Goal: Task Accomplishment & Management: Use online tool/utility

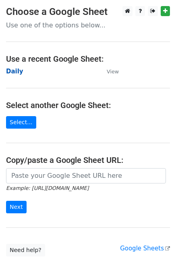
click at [16, 74] on strong "Daily" at bounding box center [14, 71] width 17 height 7
click at [19, 72] on strong "Daily" at bounding box center [14, 71] width 17 height 7
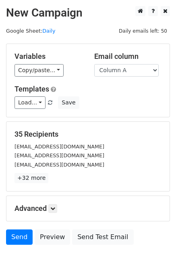
scroll to position [37, 0]
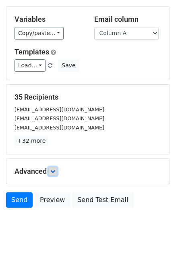
click at [54, 170] on icon at bounding box center [52, 171] width 5 height 5
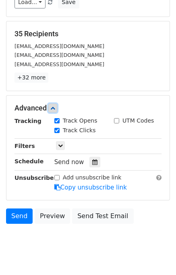
scroll to position [104, 0]
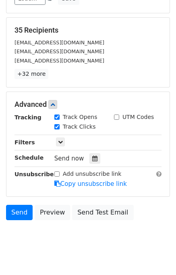
click at [84, 157] on div "Send now" at bounding box center [101, 158] width 95 height 11
click at [89, 158] on div at bounding box center [94, 158] width 11 height 10
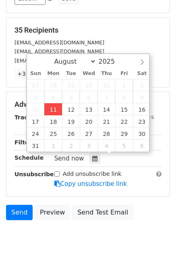
type input "2025-08-11 15:12"
type input "03"
type input "12"
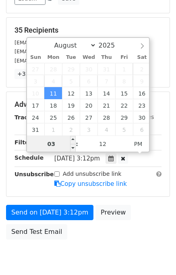
scroll to position [103, 0]
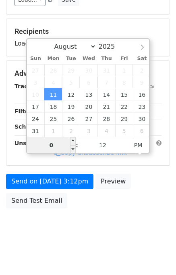
type input "03"
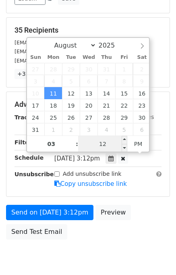
click at [90, 144] on input "12" at bounding box center [102, 144] width 49 height 16
type input "20"
type input "2025-08-11 15:20"
click at [147, 216] on div "Send on Aug 11 at 3:12pm Preview Send Test Email" at bounding box center [88, 224] width 176 height 39
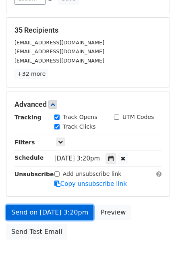
click at [63, 213] on link "Send on Aug 11 at 3:20pm" at bounding box center [49, 212] width 87 height 15
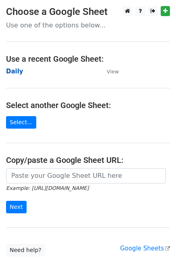
click at [14, 72] on strong "Daily" at bounding box center [14, 71] width 17 height 7
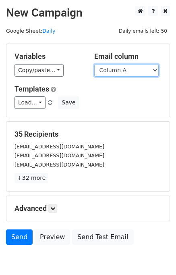
click at [112, 71] on select "Column A Column B Column C" at bounding box center [126, 70] width 64 height 12
select select "Column B"
click at [94, 64] on select "Column A Column B Column C" at bounding box center [126, 70] width 64 height 12
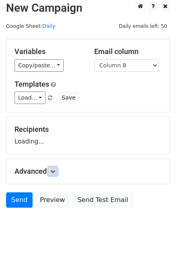
click at [54, 170] on icon at bounding box center [52, 171] width 5 height 5
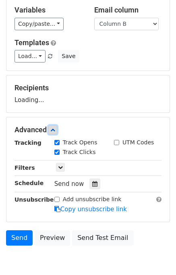
scroll to position [72, 0]
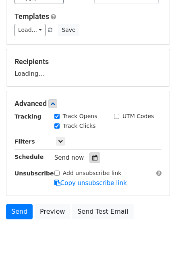
click at [92, 131] on div "Track Clicks" at bounding box center [78, 127] width 60 height 10
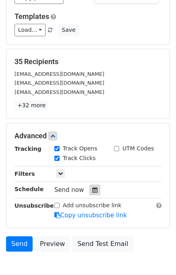
click at [92, 190] on icon at bounding box center [94, 190] width 5 height 6
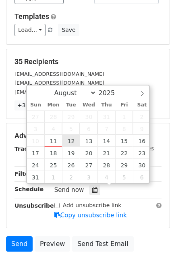
type input "2025-08-12 12:00"
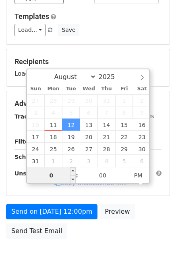
type input "02"
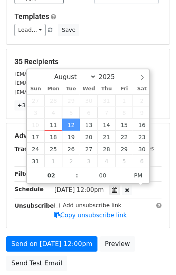
type input "2025-08-12 14:00"
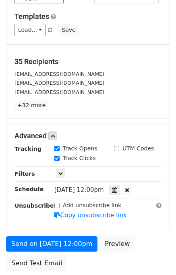
drag, startPoint x: 136, startPoint y: 226, endPoint x: 138, endPoint y: 230, distance: 4.9
click at [137, 228] on form "Variables Copy/paste... {{Column A}} {{Column B}} {{Column C}} Email column Col…" at bounding box center [88, 123] width 164 height 304
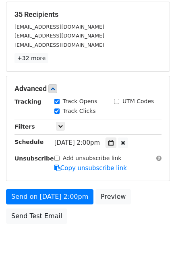
scroll to position [135, 0]
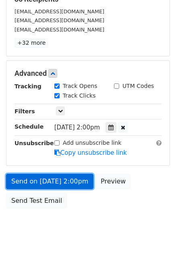
click at [66, 177] on link "Send on Aug 12 at 2:00pm" at bounding box center [49, 181] width 87 height 15
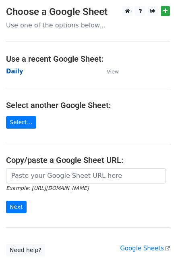
click at [15, 69] on strong "Daily" at bounding box center [14, 71] width 17 height 7
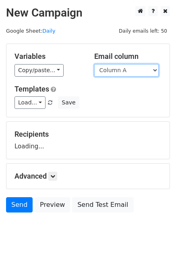
click at [116, 69] on select "Column A Column B Column C" at bounding box center [126, 70] width 64 height 12
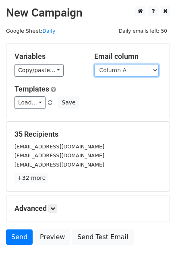
click at [115, 73] on select "Column A Column B Column C" at bounding box center [126, 70] width 64 height 12
select select "Column C"
click at [94, 64] on select "Column A Column B Column C" at bounding box center [126, 70] width 64 height 12
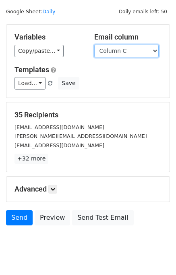
scroll to position [37, 0]
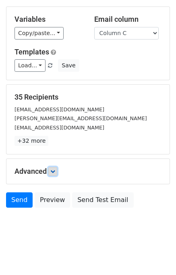
click at [55, 170] on icon at bounding box center [52, 171] width 5 height 5
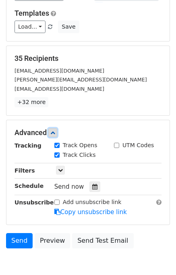
scroll to position [105, 0]
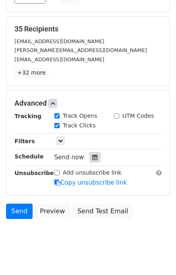
click at [92, 156] on icon at bounding box center [94, 157] width 5 height 6
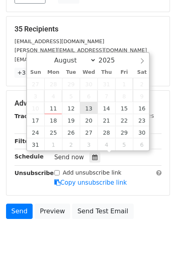
type input "2025-08-13 12:00"
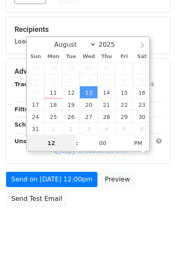
scroll to position [103, 0]
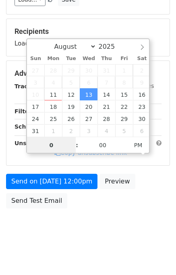
type input "03"
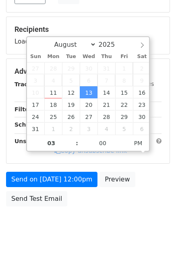
type input "2025-08-13 15:00"
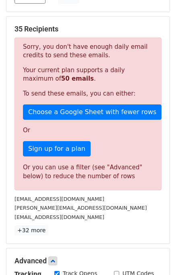
drag, startPoint x: 92, startPoint y: 108, endPoint x: 135, endPoint y: 223, distance: 123.0
click at [137, 226] on p "+32 more" at bounding box center [87, 230] width 147 height 10
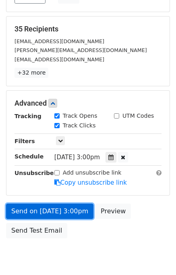
click at [65, 207] on link "Send on Aug 13 at 3:00pm" at bounding box center [49, 210] width 87 height 15
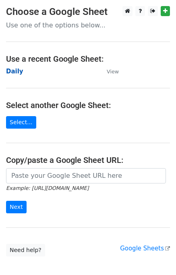
click at [19, 73] on strong "Daily" at bounding box center [14, 71] width 17 height 7
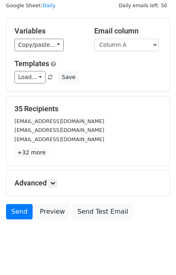
scroll to position [37, 0]
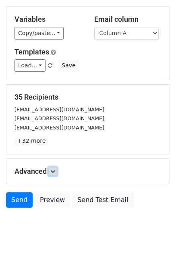
click at [57, 172] on link at bounding box center [52, 171] width 9 height 9
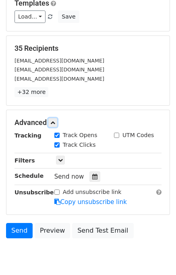
scroll to position [116, 0]
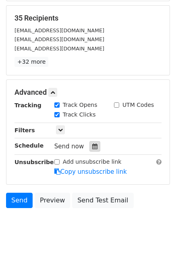
click at [89, 149] on div at bounding box center [94, 146] width 11 height 10
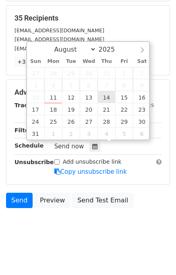
type input "2025-08-14 12:00"
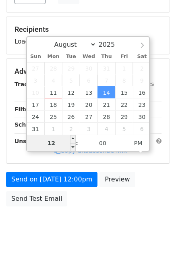
scroll to position [103, 0]
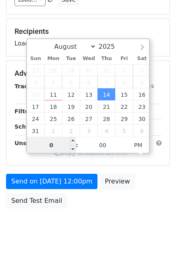
type input "04"
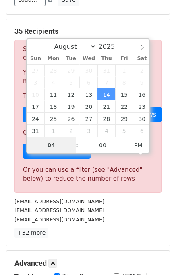
scroll to position [116, 0]
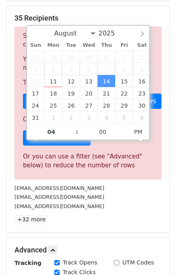
type input "2025-08-14 16:00"
click at [127, 212] on div "35 Recipients Sorry, you don't have enough daily email credits to send these em…" at bounding box center [87, 119] width 147 height 211
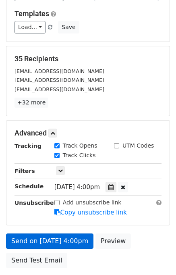
scroll to position [121, 0]
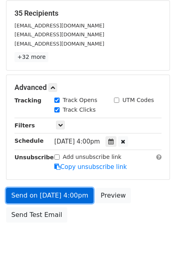
click at [49, 194] on link "Send on Aug 14 at 4:00pm" at bounding box center [49, 195] width 87 height 15
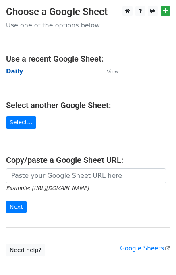
click at [11, 69] on strong "Daily" at bounding box center [14, 71] width 17 height 7
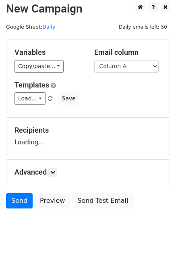
scroll to position [5, 0]
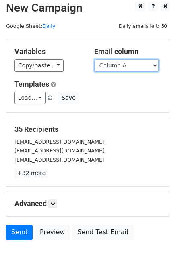
click at [132, 68] on select "Column A Column B Column C" at bounding box center [126, 65] width 64 height 12
select select "Column B"
click at [94, 59] on select "Column A Column B Column C" at bounding box center [126, 65] width 64 height 12
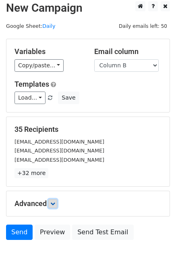
click at [57, 201] on link at bounding box center [52, 203] width 9 height 9
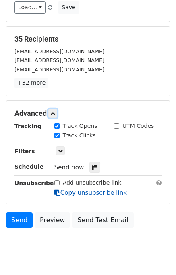
scroll to position [95, 0]
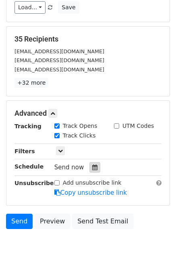
click at [92, 164] on icon at bounding box center [94, 167] width 5 height 6
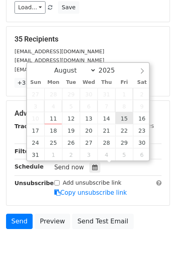
type input "2025-08-15 12:00"
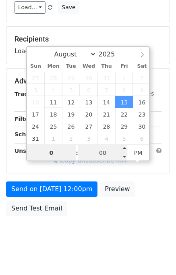
type input "05"
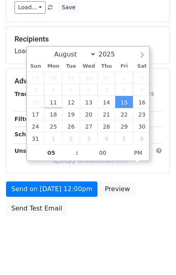
type input "2025-08-15 17:00"
click at [128, 207] on div "Send on Aug 15 at 12:00pm Preview Send Test Email" at bounding box center [88, 200] width 176 height 39
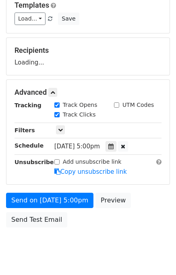
scroll to position [103, 0]
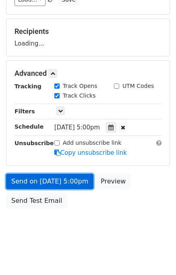
click at [75, 182] on link "Send on Aug 15 at 5:00pm" at bounding box center [49, 181] width 87 height 15
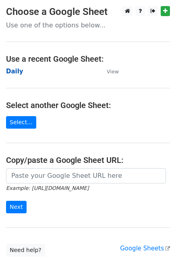
click at [18, 73] on strong "Daily" at bounding box center [14, 71] width 17 height 7
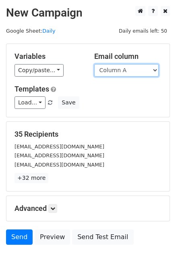
click at [143, 68] on select "Column A Column B Column C" at bounding box center [126, 70] width 64 height 12
select select "Column C"
click at [94, 64] on select "Column A Column B Column C" at bounding box center [126, 70] width 64 height 12
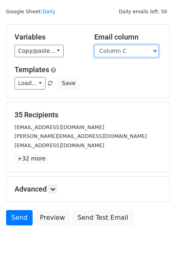
scroll to position [37, 0]
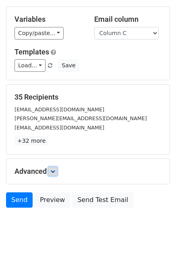
click at [54, 172] on icon at bounding box center [52, 171] width 5 height 5
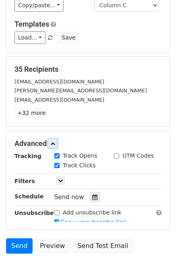
scroll to position [108, 0]
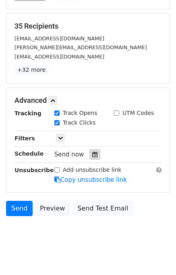
click at [92, 155] on icon at bounding box center [94, 154] width 5 height 6
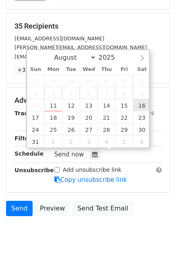
type input "[DATE] 12:00"
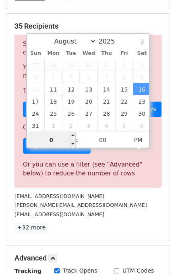
type input "06"
type input "[DATE] 18:00"
click at [122, 215] on div "[EMAIL_ADDRESS][DOMAIN_NAME]" at bounding box center [87, 213] width 159 height 9
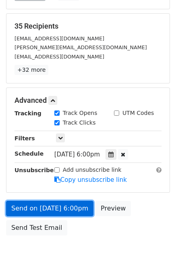
click at [52, 203] on link "Send on [DATE] 6:00pm" at bounding box center [49, 208] width 87 height 15
